Goal: Task Accomplishment & Management: Manage account settings

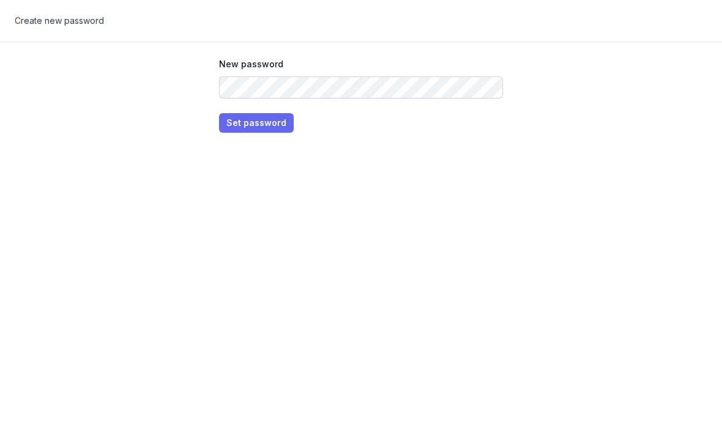
click at [256, 125] on span "Set password" at bounding box center [256, 123] width 60 height 15
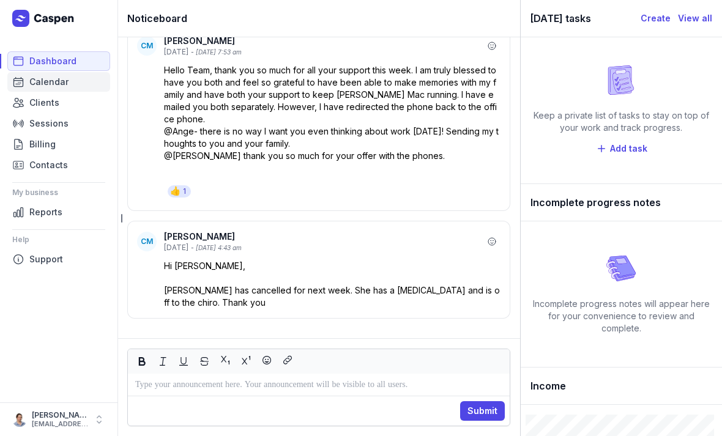
click at [38, 84] on span "Calendar" at bounding box center [48, 82] width 39 height 15
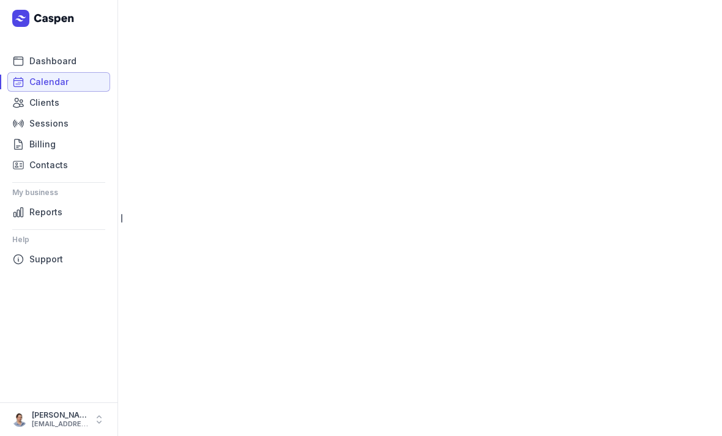
select select "week"
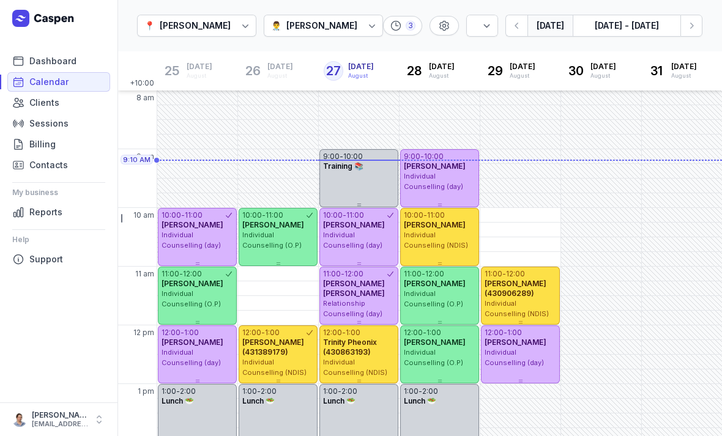
click at [352, 25] on div "[PERSON_NAME]" at bounding box center [321, 25] width 71 height 15
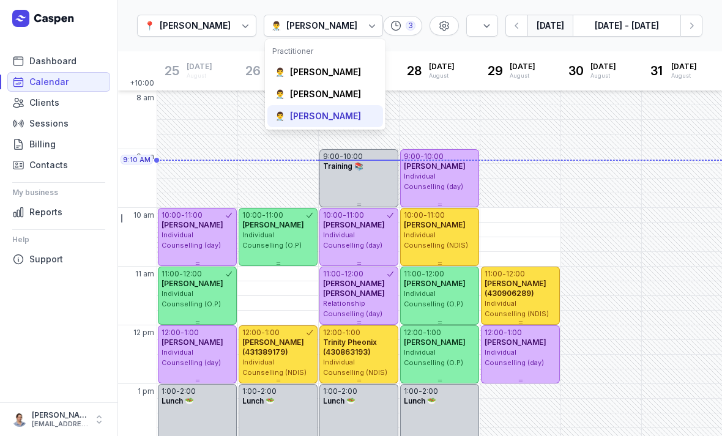
click at [336, 124] on div "👨‍⚕️ [PERSON_NAME]" at bounding box center [325, 116] width 116 height 22
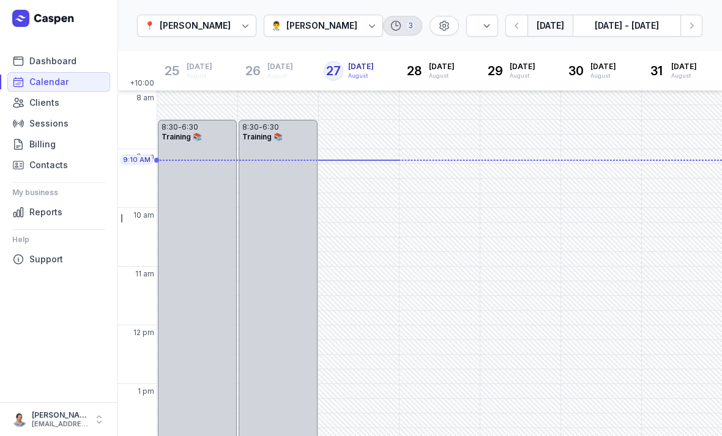
click at [412, 28] on div "3" at bounding box center [410, 26] width 10 height 10
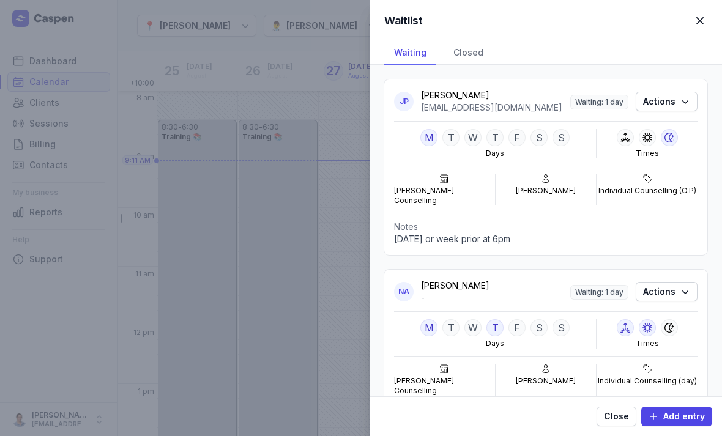
click at [700, 22] on span "button" at bounding box center [699, 20] width 27 height 27
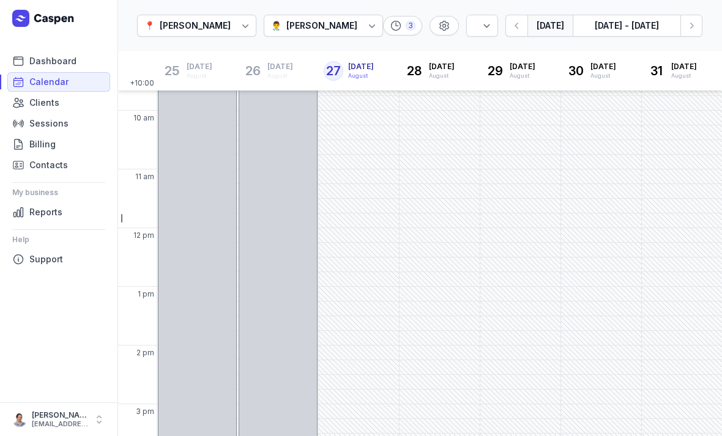
scroll to position [98, 0]
click at [543, 28] on button "[DATE]" at bounding box center [549, 26] width 45 height 22
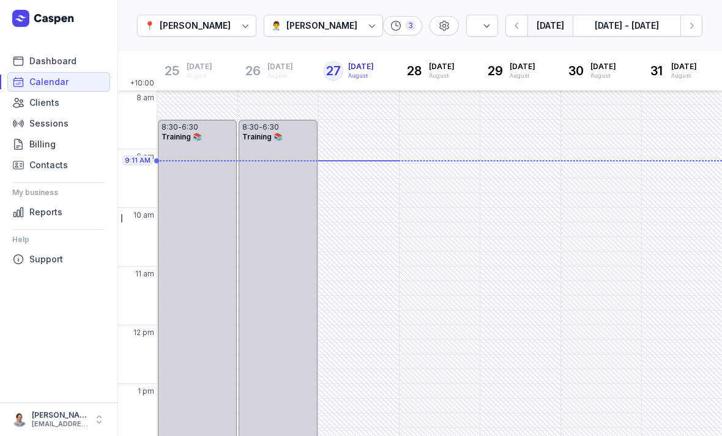
scroll to position [0, 0]
click at [39, 103] on span "Clients" at bounding box center [44, 102] width 30 height 15
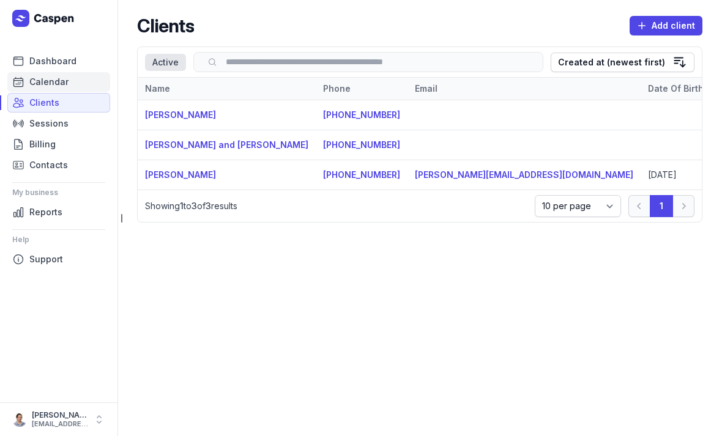
click at [35, 85] on span "Calendar" at bounding box center [48, 82] width 39 height 15
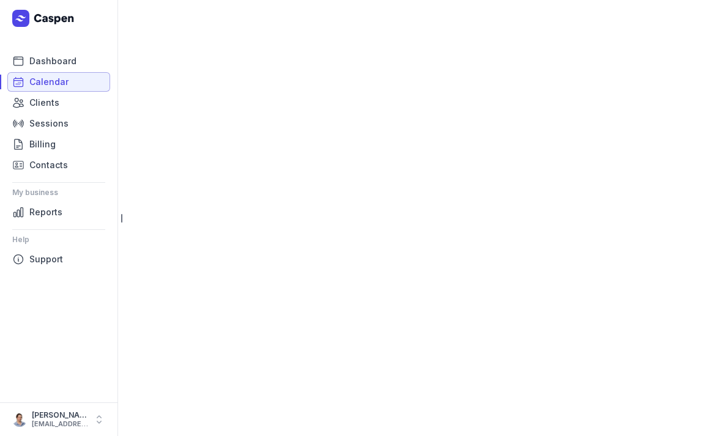
select select "week"
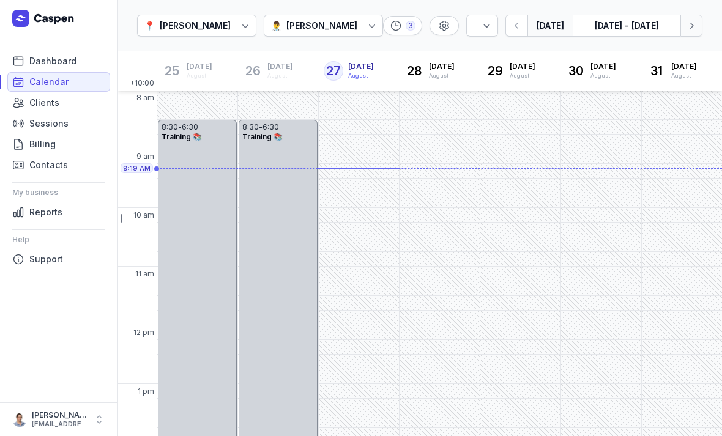
click at [688, 28] on icon "button" at bounding box center [691, 26] width 12 height 12
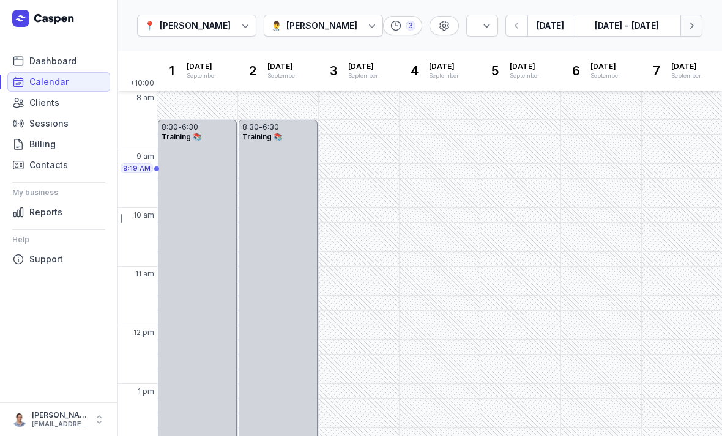
click at [689, 27] on icon "button" at bounding box center [691, 26] width 12 height 12
